Goal: Information Seeking & Learning: Check status

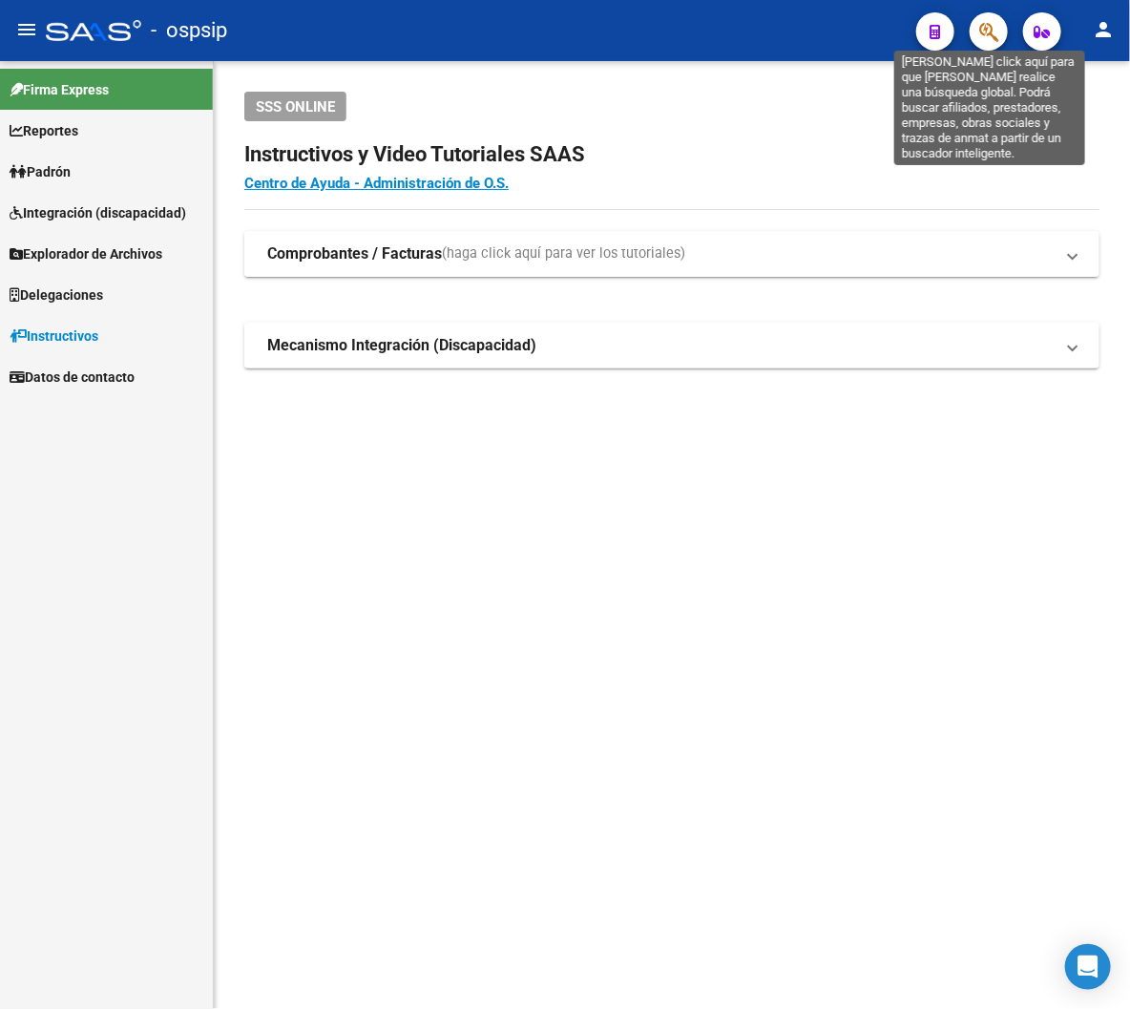
click at [888, 34] on icon "button" at bounding box center [989, 32] width 19 height 22
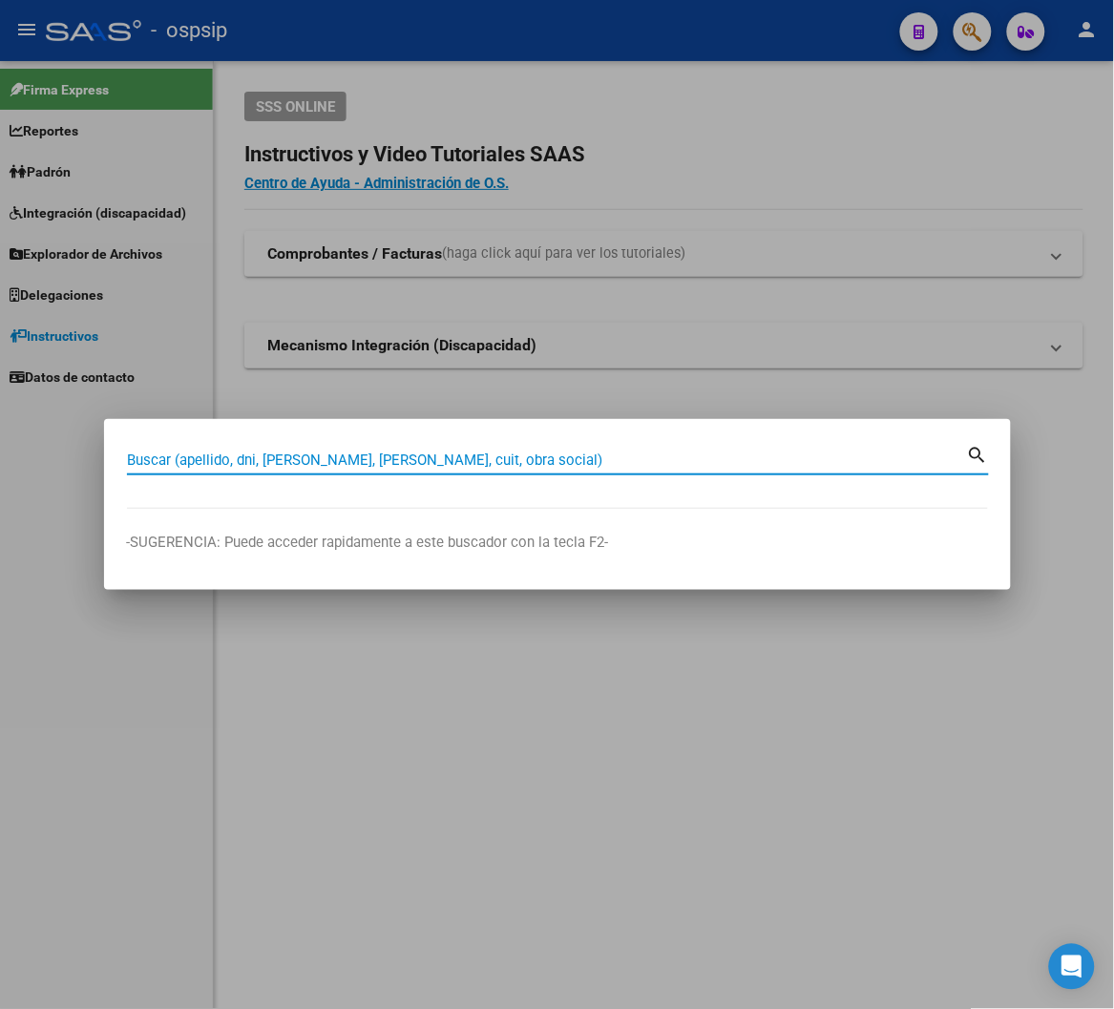
click at [179, 452] on input "Buscar (apellido, dni, cuil, nro traspaso, cuit, obra social)" at bounding box center [547, 460] width 840 height 17
click at [888, 451] on mat-icon "search" at bounding box center [978, 453] width 22 height 23
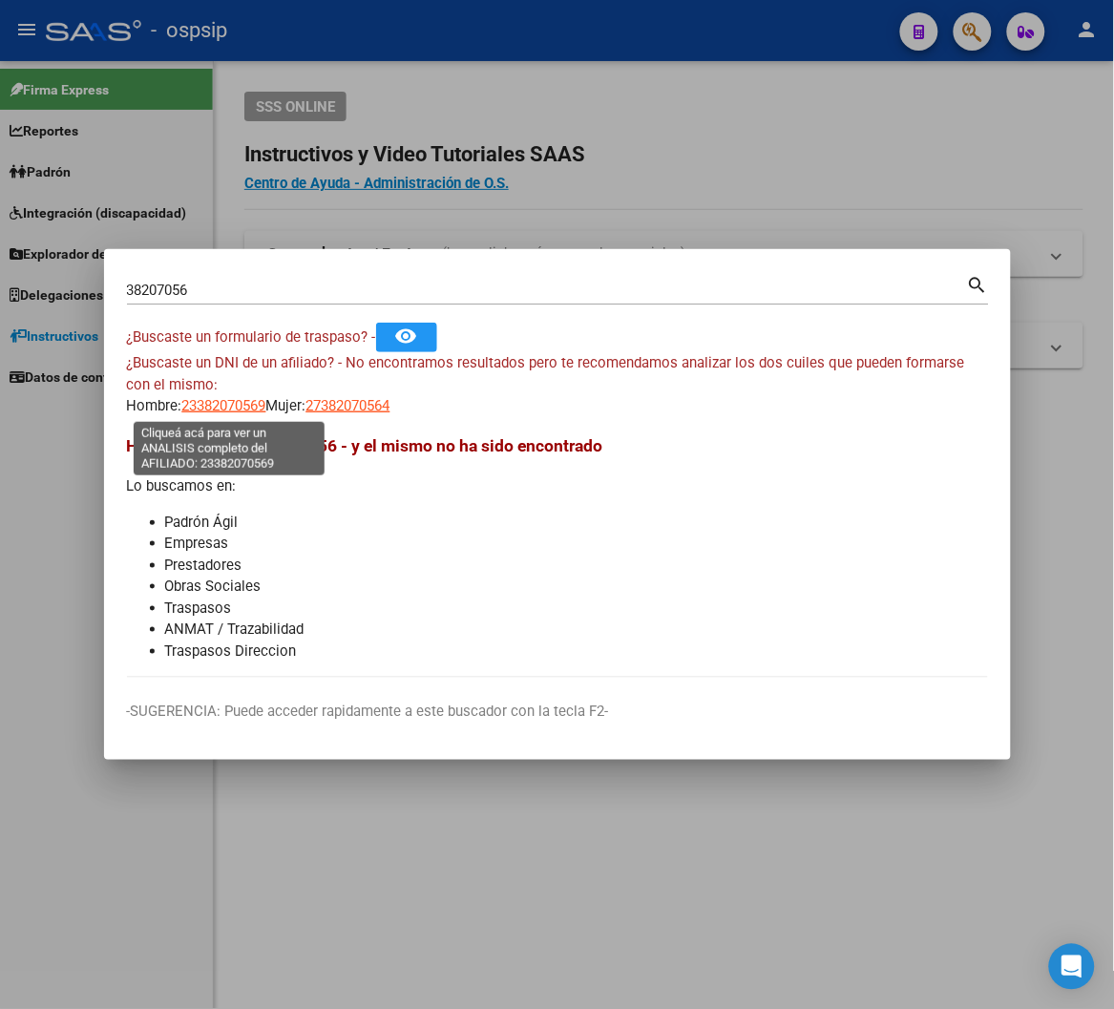
click at [216, 411] on span "23382070569" at bounding box center [224, 405] width 84 height 17
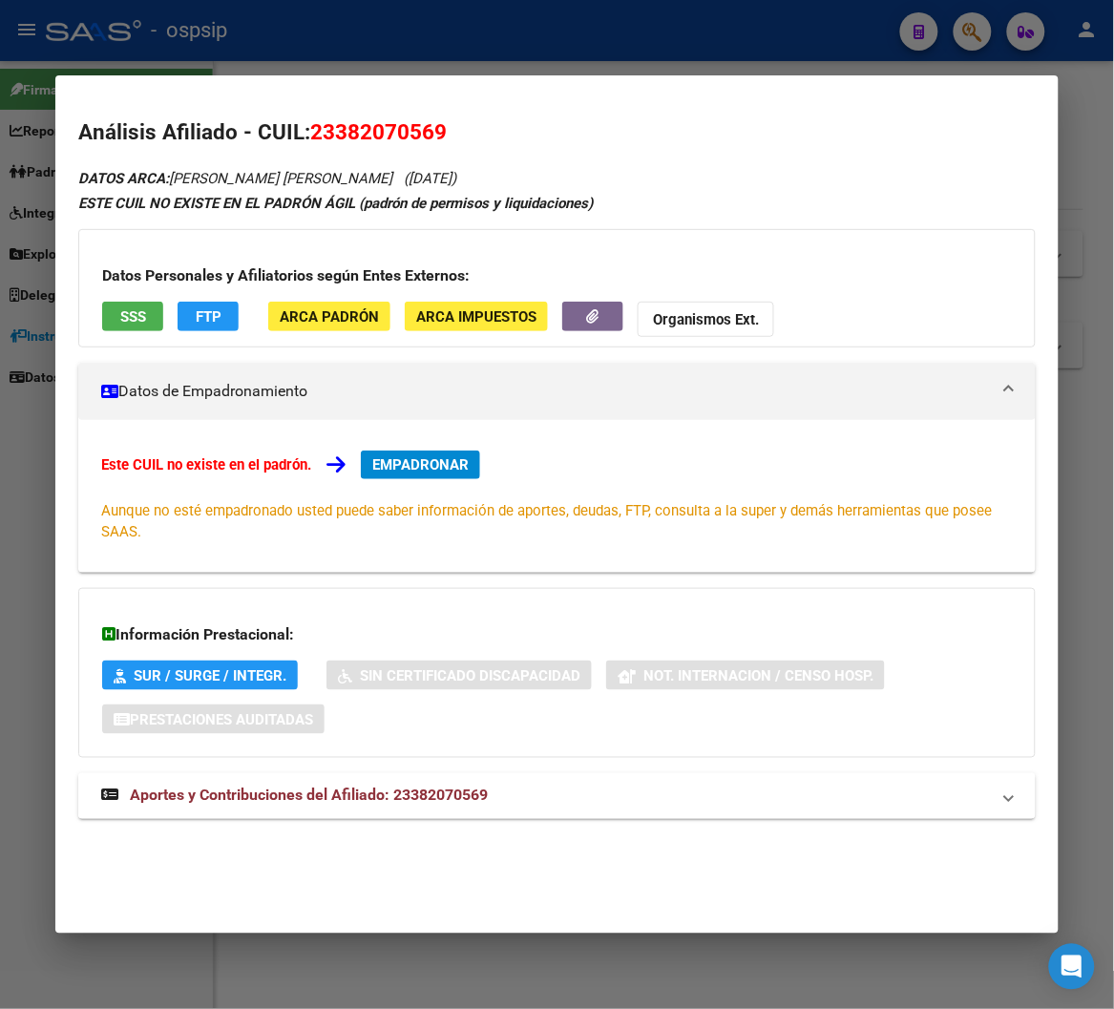
click at [342, 800] on span "Aportes y Contribuciones del Afiliado: 23382070569" at bounding box center [309, 796] width 358 height 18
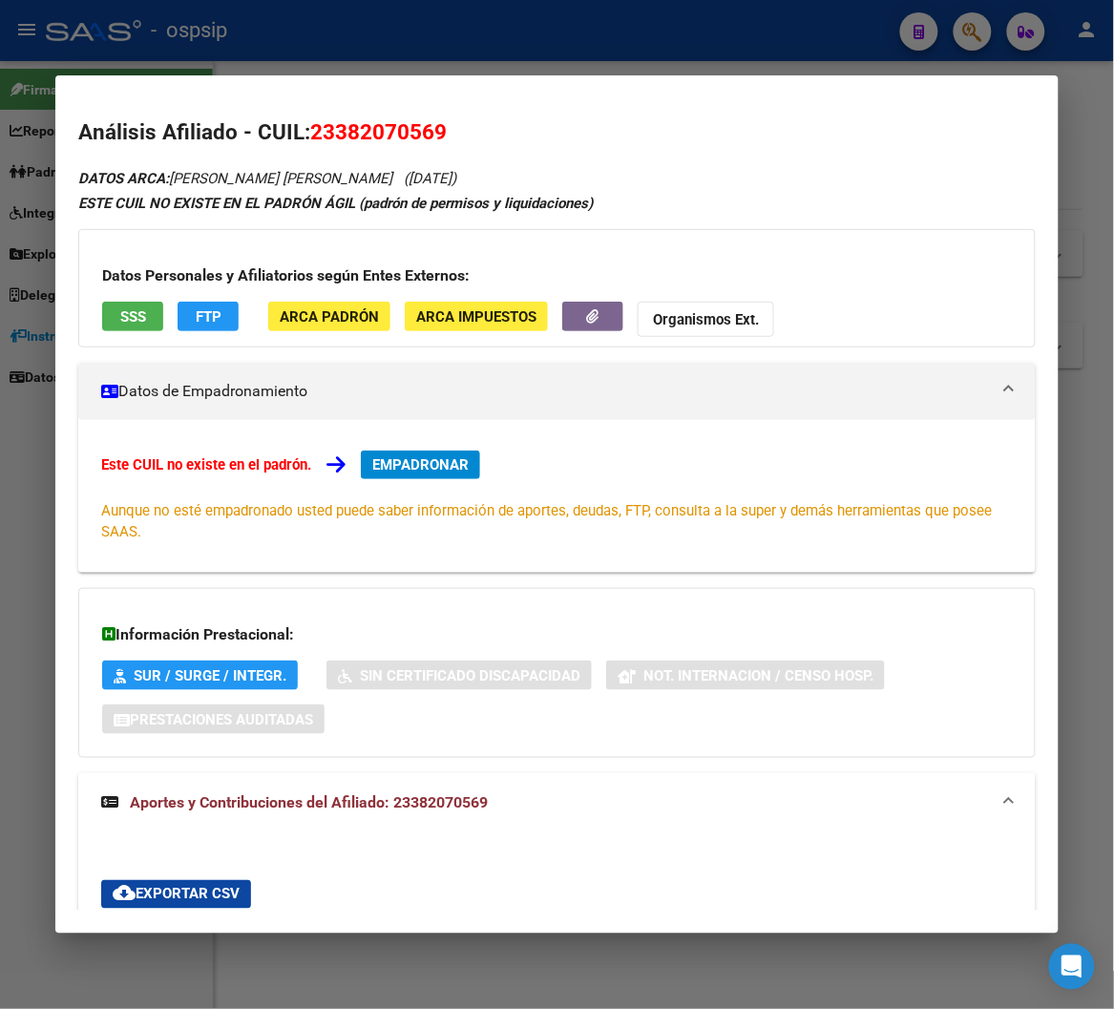
click at [888, 32] on div at bounding box center [557, 504] width 1114 height 1009
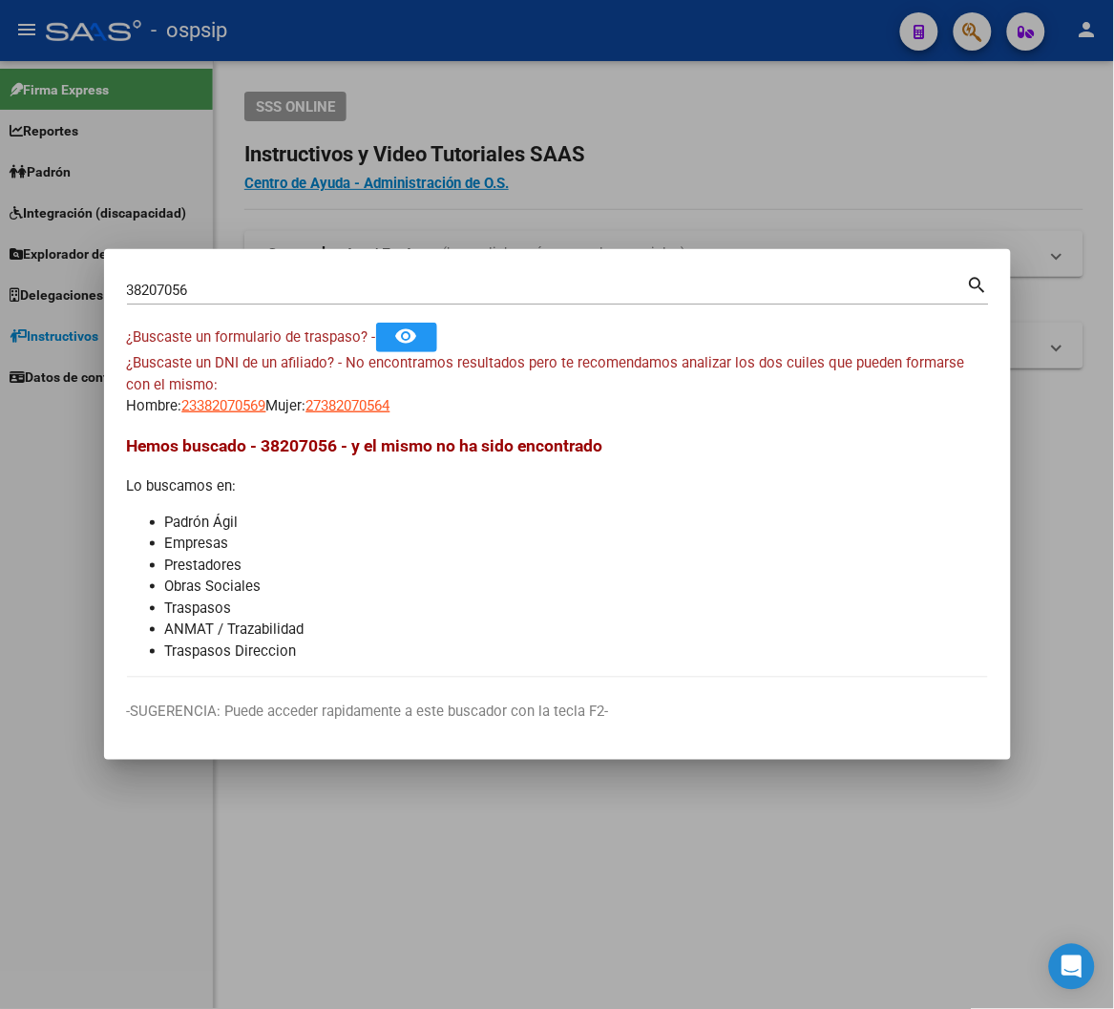
click at [195, 288] on input "38207056" at bounding box center [547, 290] width 840 height 17
type input "3"
type input "33708071"
click at [888, 286] on mat-icon "search" at bounding box center [978, 283] width 22 height 23
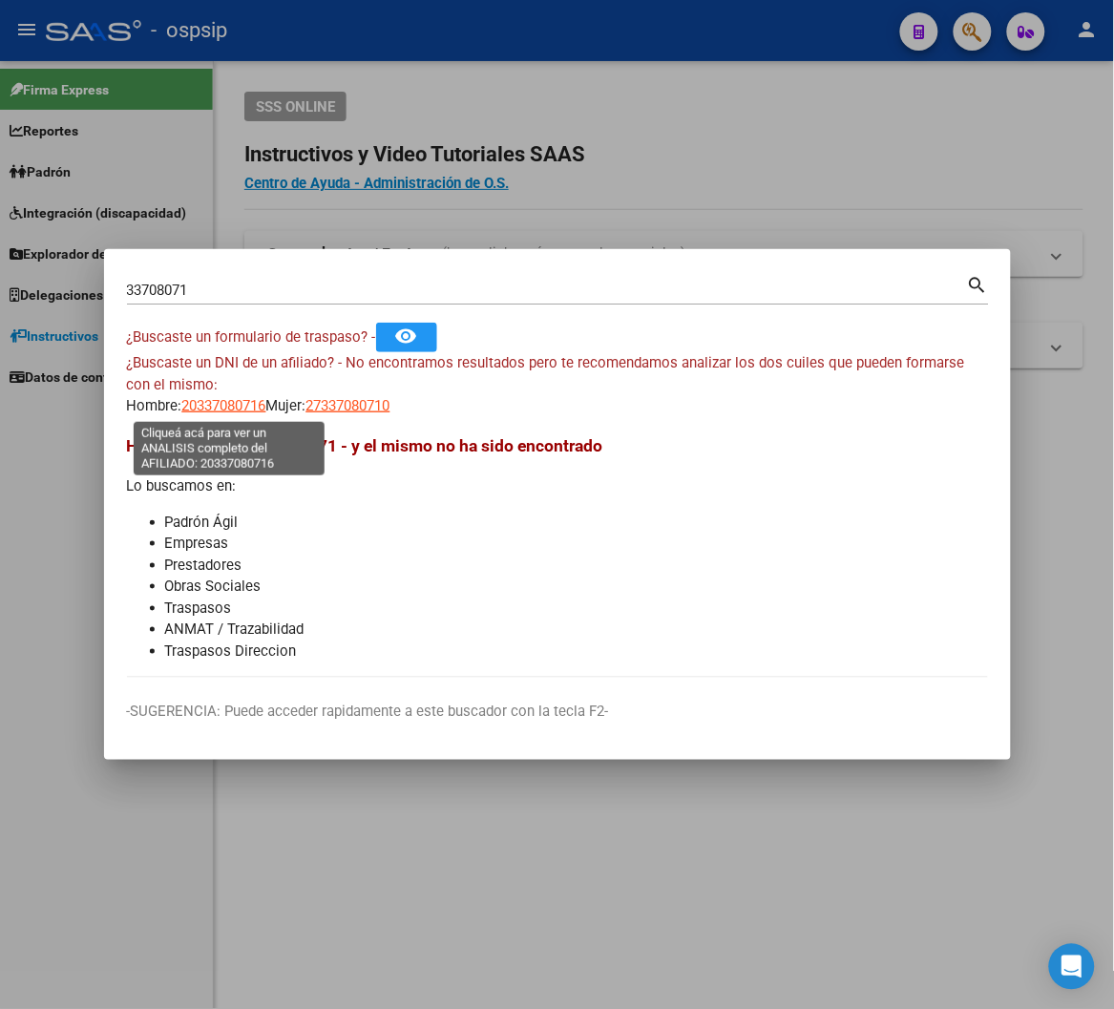
click at [222, 413] on span "20337080716" at bounding box center [224, 405] width 84 height 17
type textarea "20337080716"
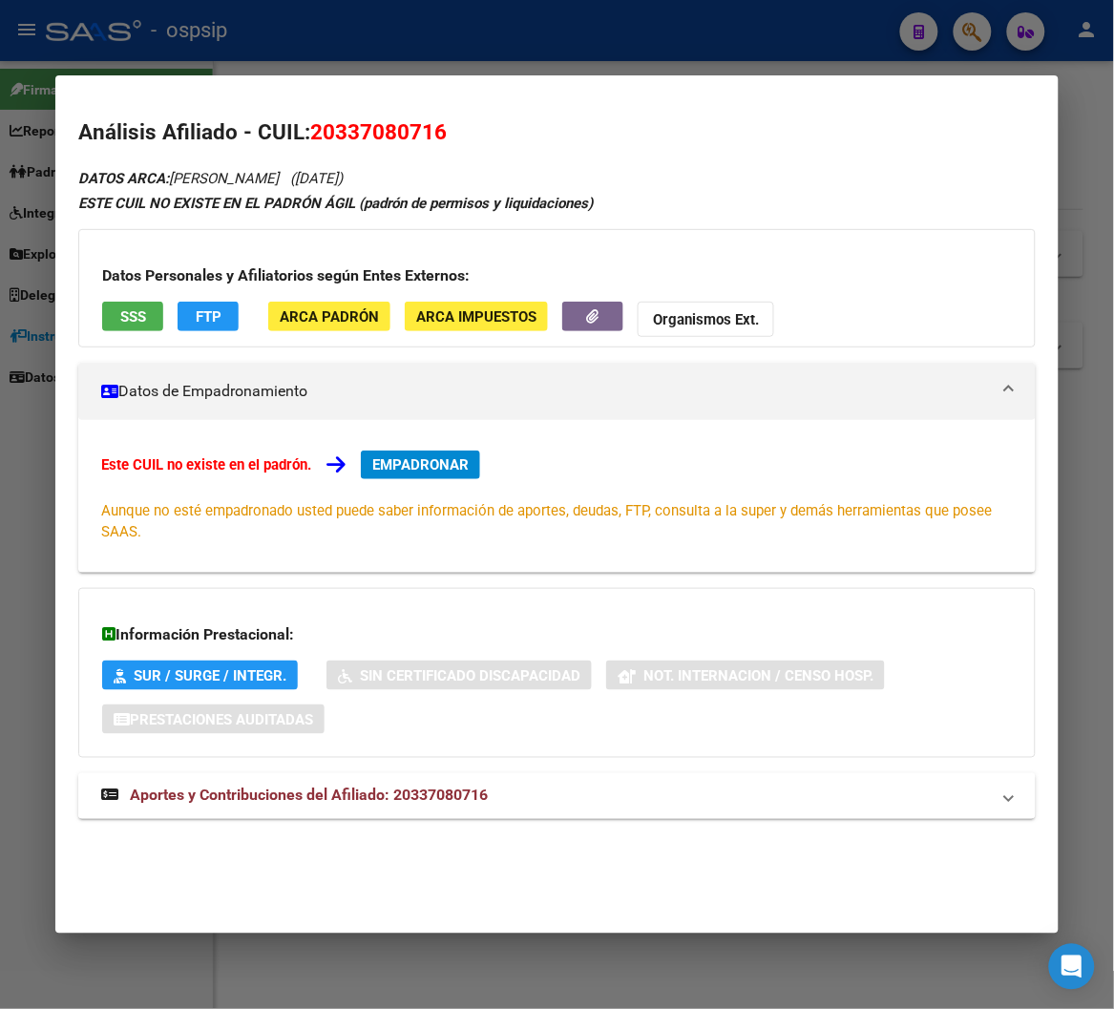
click at [345, 797] on span "Aportes y Contribuciones del Afiliado: 20337080716" at bounding box center [309, 796] width 358 height 18
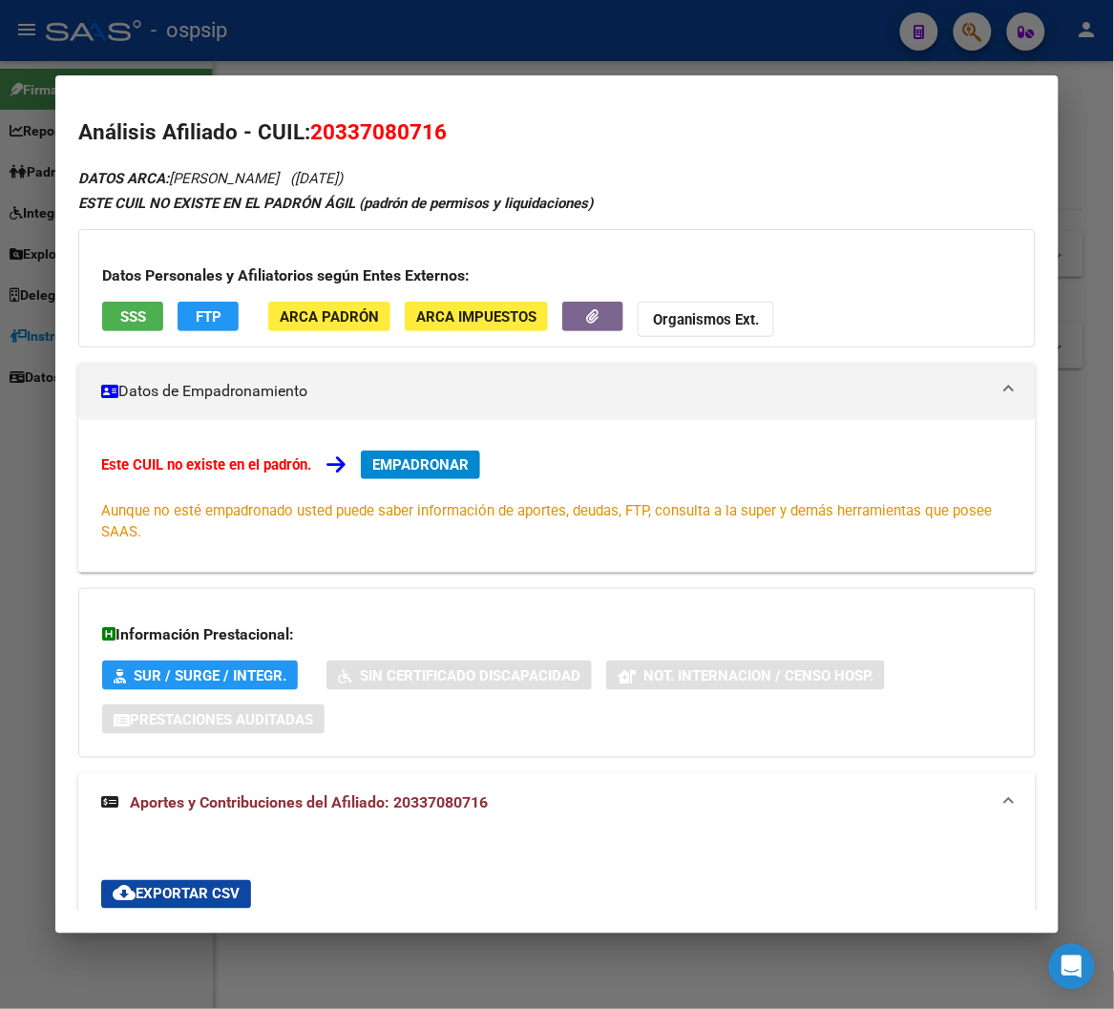
click at [682, 29] on div at bounding box center [557, 504] width 1114 height 1009
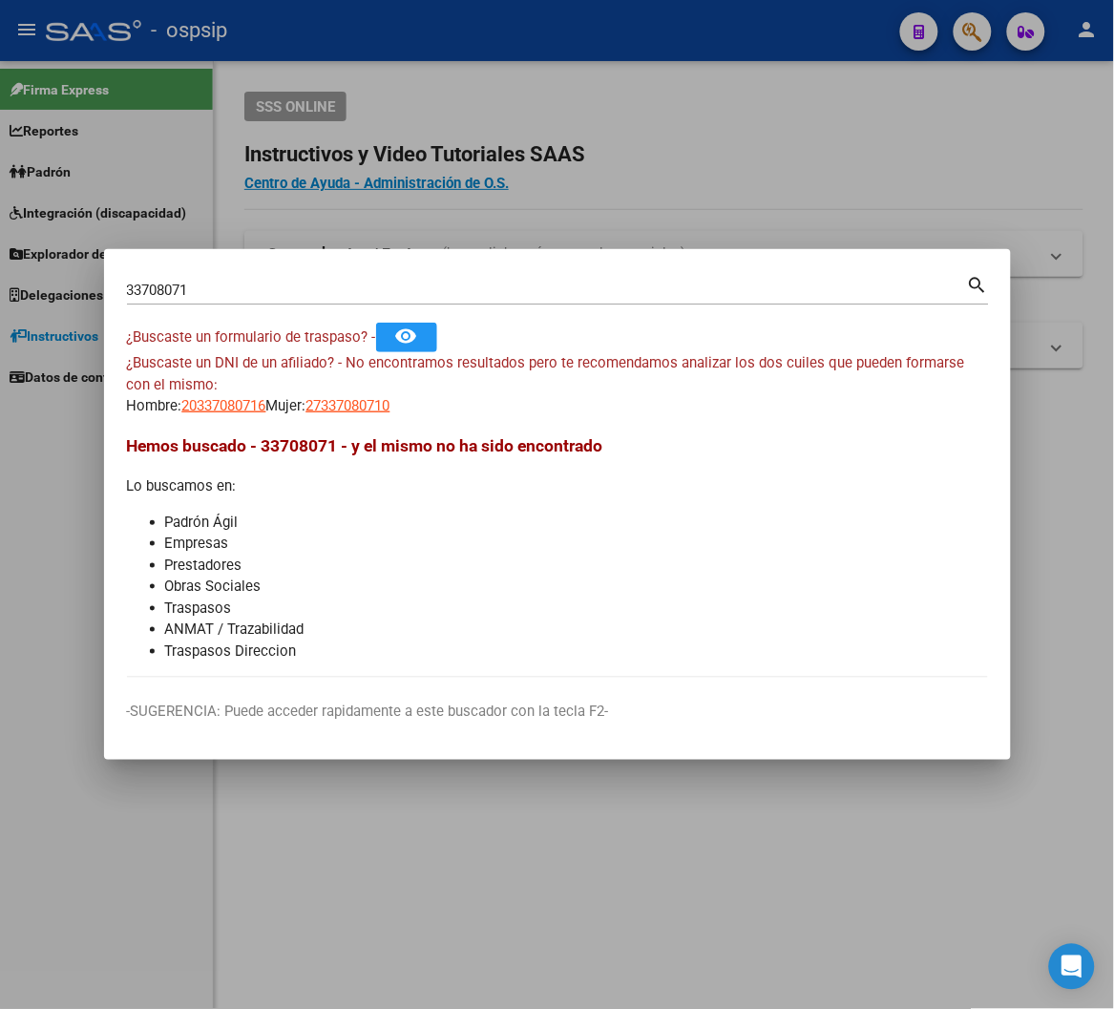
click at [691, 27] on div at bounding box center [557, 504] width 1114 height 1009
